Goal: Task Accomplishment & Management: Manage account settings

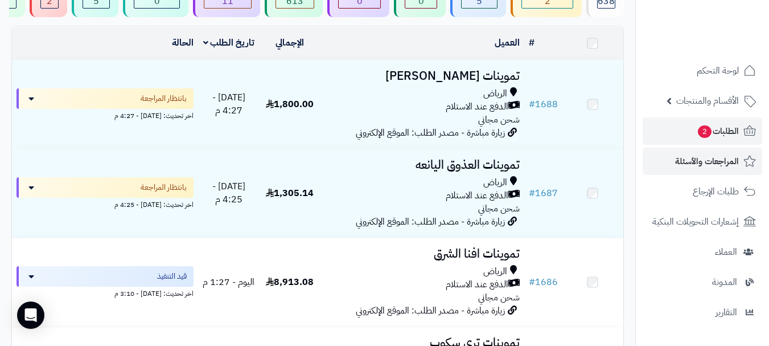
scroll to position [114, 0]
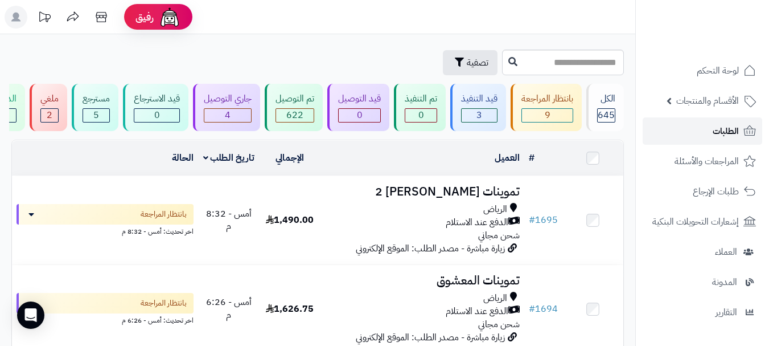
click at [687, 135] on link "الطلبات" at bounding box center [703, 130] width 120 height 27
click at [673, 134] on link "الطلبات" at bounding box center [703, 130] width 120 height 27
click at [701, 131] on link "الطلبات" at bounding box center [703, 130] width 120 height 27
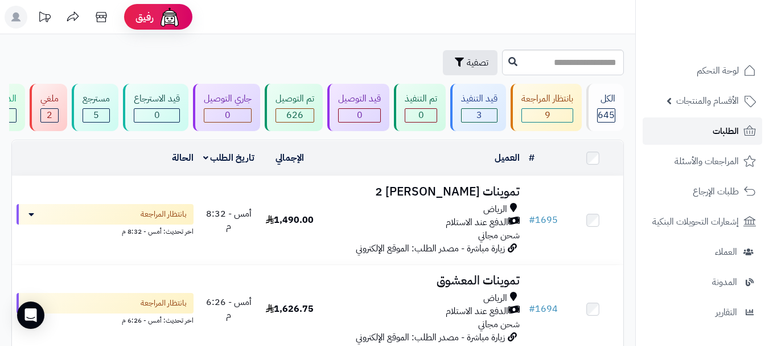
click at [701, 131] on link "الطلبات" at bounding box center [703, 130] width 120 height 27
click at [701, 133] on link "الطلبات" at bounding box center [703, 130] width 120 height 27
